Goal: Task Accomplishment & Management: Use online tool/utility

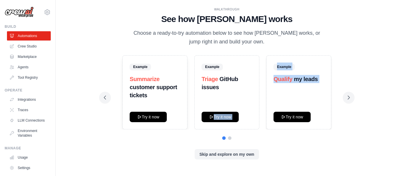
drag, startPoint x: 254, startPoint y: 94, endPoint x: 315, endPoint y: 100, distance: 61.5
click at [315, 100] on div "Example Summarize customer support tickets Try it now Example Triage GitHub iss…" at bounding box center [227, 92] width 246 height 74
click at [315, 100] on div "Example Qualify my leads Try it now" at bounding box center [298, 92] width 65 height 74
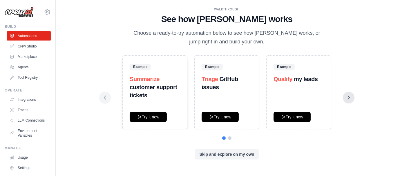
click at [352, 98] on button at bounding box center [349, 98] width 12 height 12
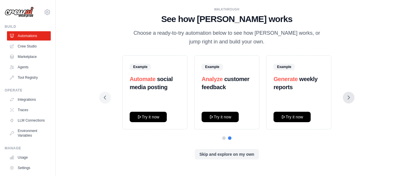
click at [352, 98] on button at bounding box center [349, 98] width 12 height 12
click at [348, 97] on icon at bounding box center [349, 98] width 6 height 6
click at [217, 155] on button "Skip and explore on my own" at bounding box center [227, 154] width 64 height 10
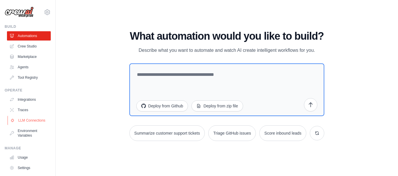
click at [30, 120] on link "LLM Connections" at bounding box center [30, 120] width 44 height 9
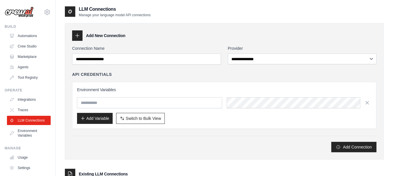
click at [77, 36] on icon at bounding box center [78, 36] width 4 height 4
click at [76, 35] on icon at bounding box center [78, 36] width 6 height 6
click at [81, 115] on button "Add Variable" at bounding box center [95, 118] width 36 height 11
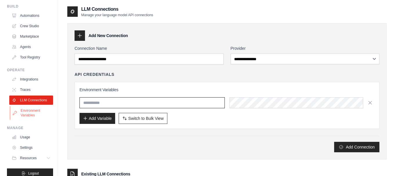
scroll to position [31, 0]
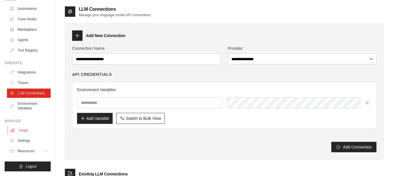
click at [27, 132] on link "Usage" at bounding box center [30, 130] width 44 height 9
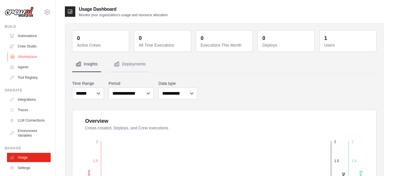
click at [30, 58] on link "Marketplace" at bounding box center [30, 56] width 44 height 9
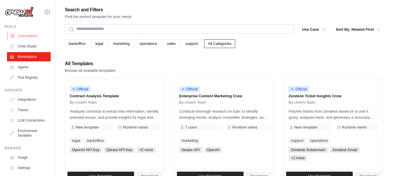
click at [28, 35] on link "Automations" at bounding box center [30, 35] width 44 height 9
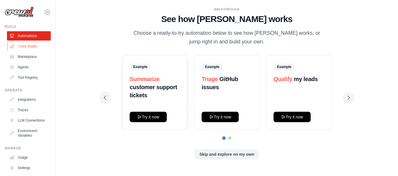
click at [35, 49] on link "Crew Studio" at bounding box center [30, 46] width 44 height 9
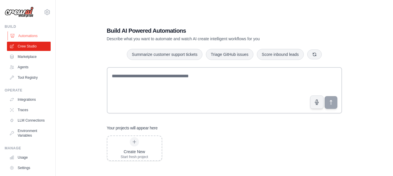
click at [29, 35] on link "Automations" at bounding box center [30, 35] width 44 height 9
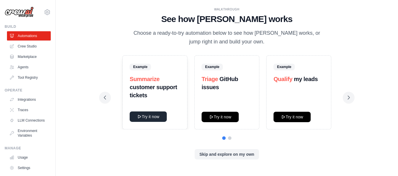
click at [149, 119] on button "Try it now" at bounding box center [148, 117] width 37 height 10
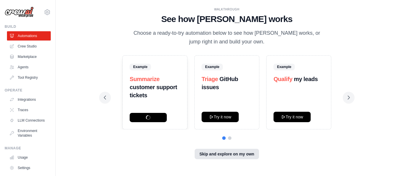
click at [204, 157] on button "Skip and explore on my own" at bounding box center [227, 154] width 64 height 10
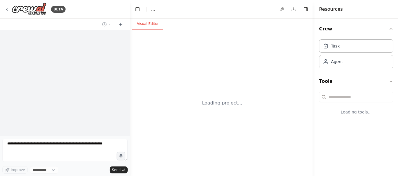
select select "****"
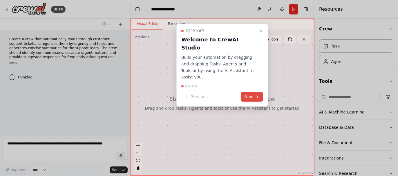
click at [249, 92] on button "Next" at bounding box center [252, 97] width 22 height 10
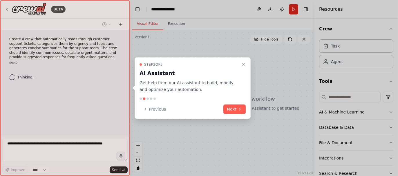
click at [249, 84] on div "Step 2 of 5 AI Assistant Get help from our AI assistant to build, modify, and o…" at bounding box center [193, 88] width 116 height 62
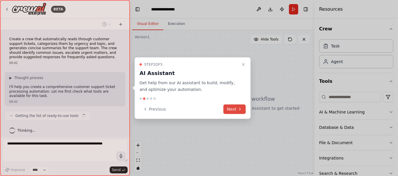
click at [236, 110] on button "Next" at bounding box center [234, 109] width 22 height 10
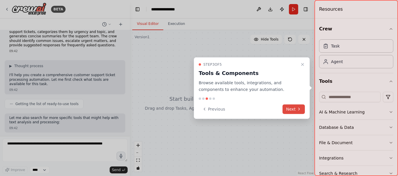
click at [300, 107] on icon at bounding box center [299, 109] width 5 height 5
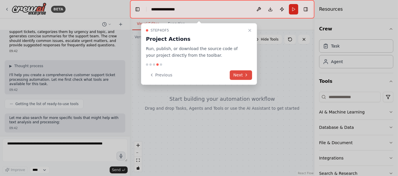
scroll to position [41, 0]
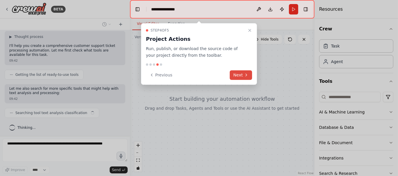
click at [242, 75] on button "Next" at bounding box center [241, 75] width 22 height 10
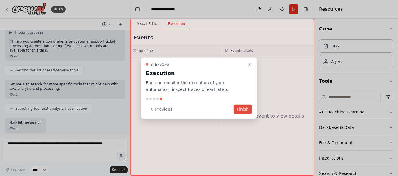
click at [244, 110] on button "Finish" at bounding box center [242, 109] width 19 height 10
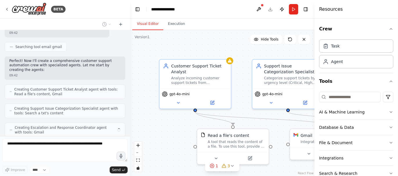
scroll to position [160, 0]
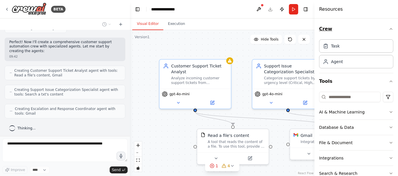
click at [388, 28] on icon "button" at bounding box center [390, 29] width 5 height 5
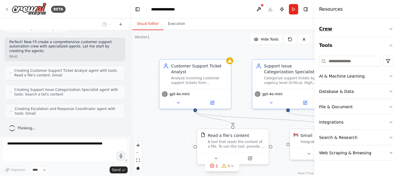
click at [392, 28] on icon "button" at bounding box center [390, 29] width 5 height 5
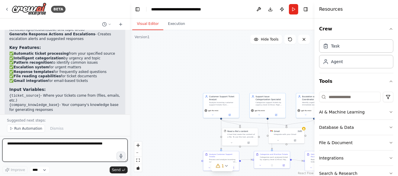
scroll to position [705, 0]
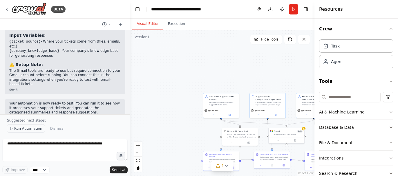
click at [12, 129] on polygon at bounding box center [11, 129] width 2 height 3
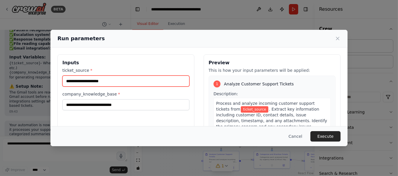
click at [104, 82] on input "ticket_source *" at bounding box center [125, 81] width 127 height 11
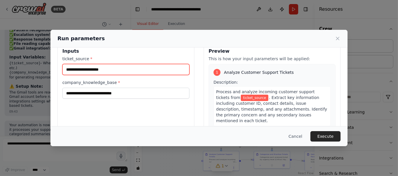
scroll to position [14, 0]
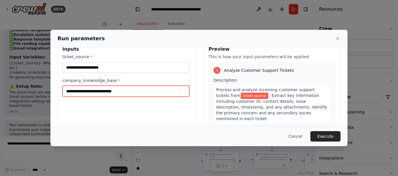
click at [86, 92] on input "company_knowledge_base *" at bounding box center [125, 91] width 127 height 11
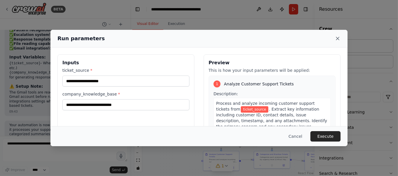
click at [337, 37] on icon at bounding box center [338, 39] width 6 height 6
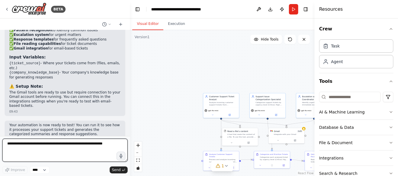
click at [30, 147] on textarea at bounding box center [64, 150] width 125 height 23
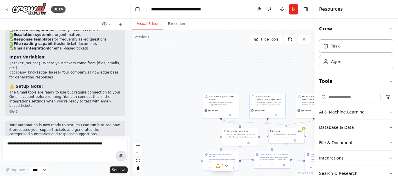
click at [120, 156] on icon "button" at bounding box center [121, 156] width 5 height 5
click at [122, 158] on circle "button" at bounding box center [121, 156] width 4 height 4
click at [115, 170] on span "Send" at bounding box center [116, 170] width 9 height 5
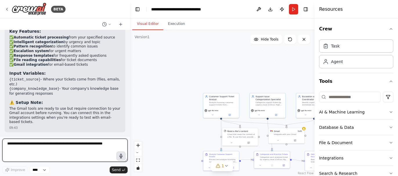
scroll to position [654, 0]
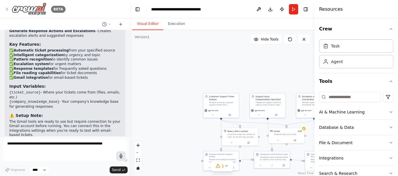
click at [6, 10] on icon at bounding box center [7, 9] width 5 height 5
